Goal: Task Accomplishment & Management: Manage account settings

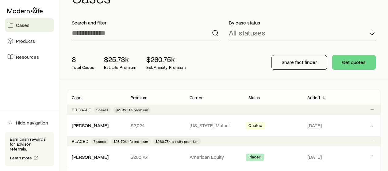
scroll to position [61, 0]
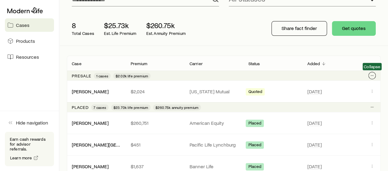
click at [371, 77] on icon "Client cases" at bounding box center [371, 75] width 5 height 5
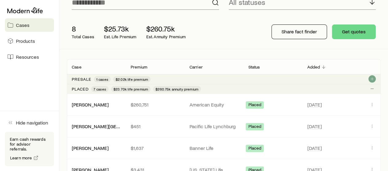
scroll to position [31, 0]
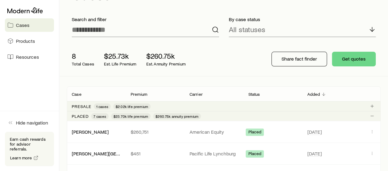
click at [86, 106] on p "Presale" at bounding box center [82, 106] width 20 height 5
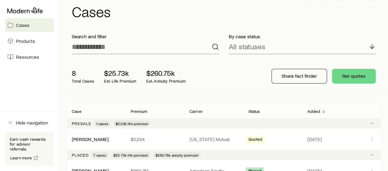
scroll to position [0, 0]
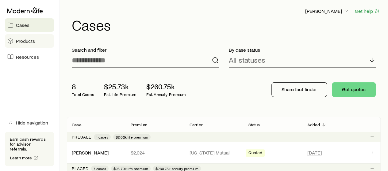
click at [24, 40] on span "Products" at bounding box center [25, 41] width 19 height 6
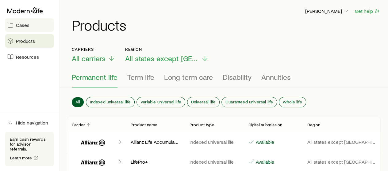
click at [12, 25] on icon at bounding box center [10, 25] width 6 height 6
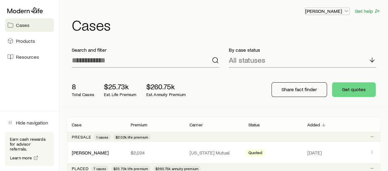
click at [335, 11] on p "[PERSON_NAME]" at bounding box center [327, 11] width 44 height 6
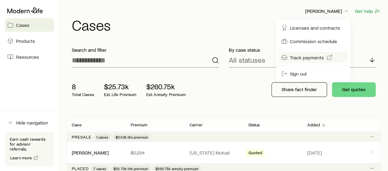
click at [304, 59] on span "Track payments" at bounding box center [307, 58] width 34 height 6
click at [202, 22] on h1 "Cases" at bounding box center [226, 24] width 309 height 15
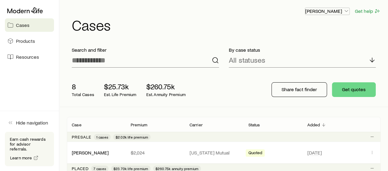
click at [336, 13] on p "[PERSON_NAME]" at bounding box center [327, 11] width 44 height 6
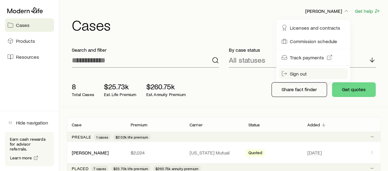
click at [302, 74] on span "Sign out" at bounding box center [298, 74] width 17 height 6
